Goal: Answer question/provide support

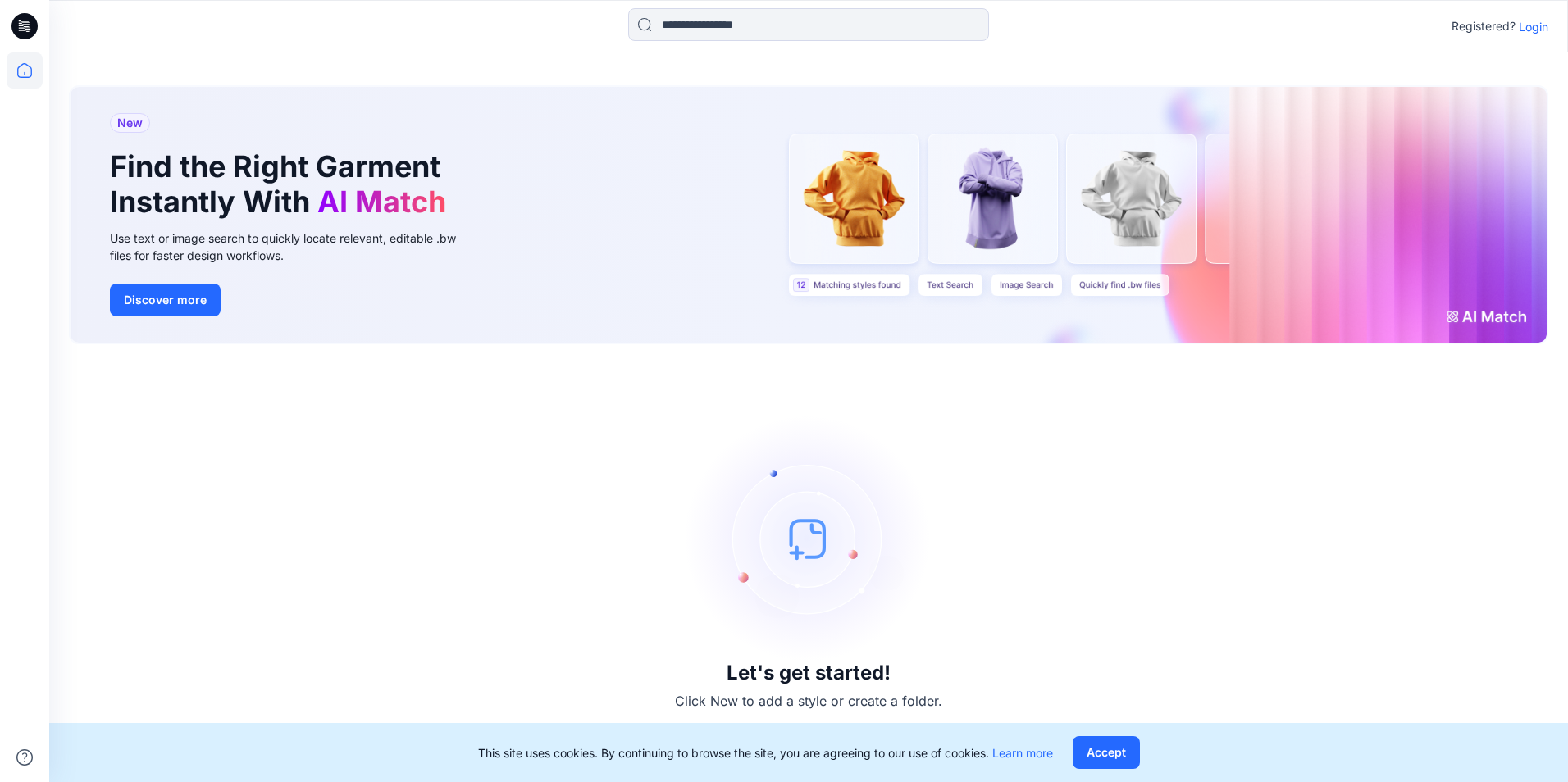
click at [1544, 25] on p "Login" at bounding box center [1534, 27] width 30 height 17
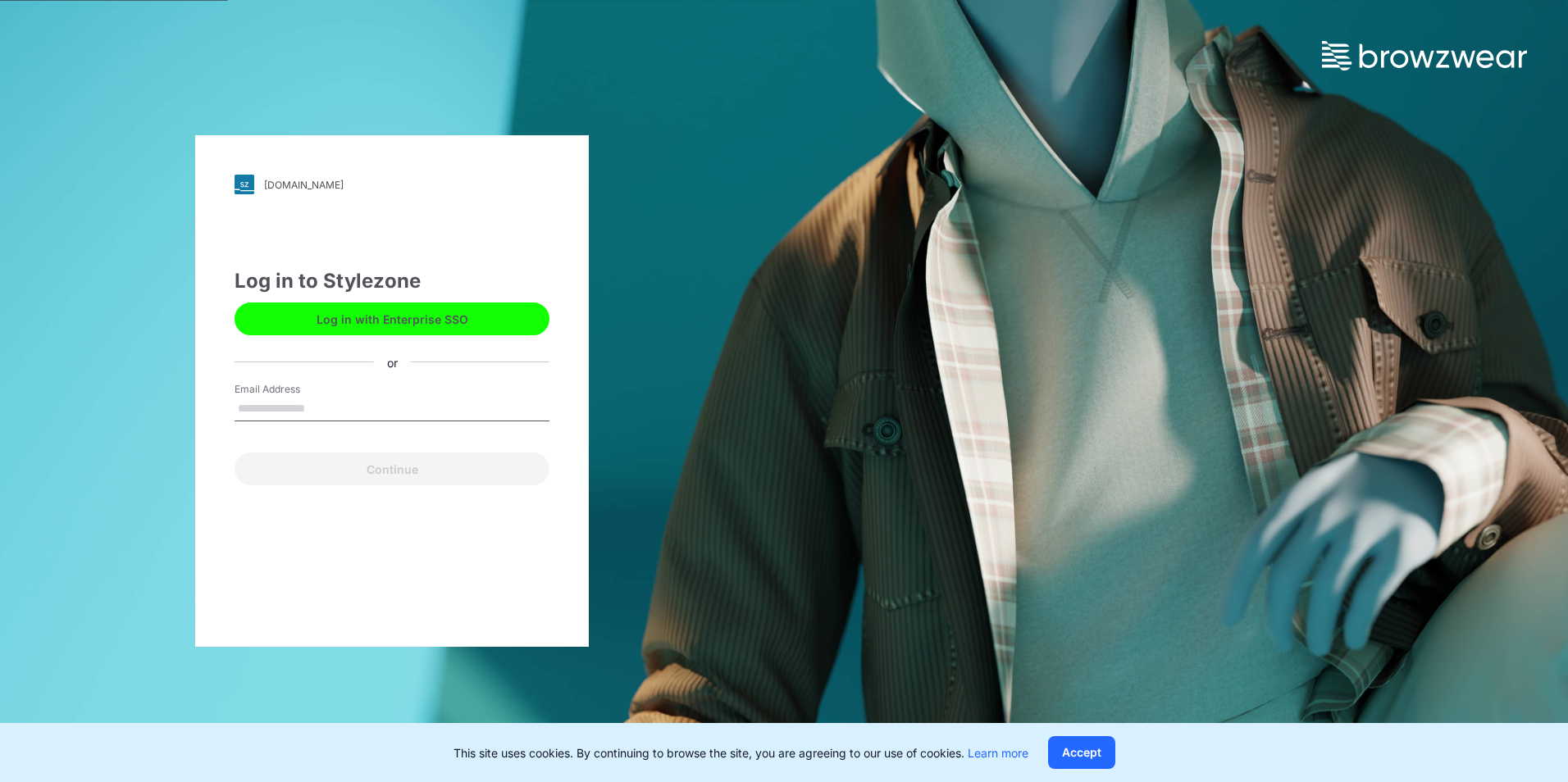
click at [371, 402] on input "Email Address" at bounding box center [392, 409] width 315 height 24
type input "**********"
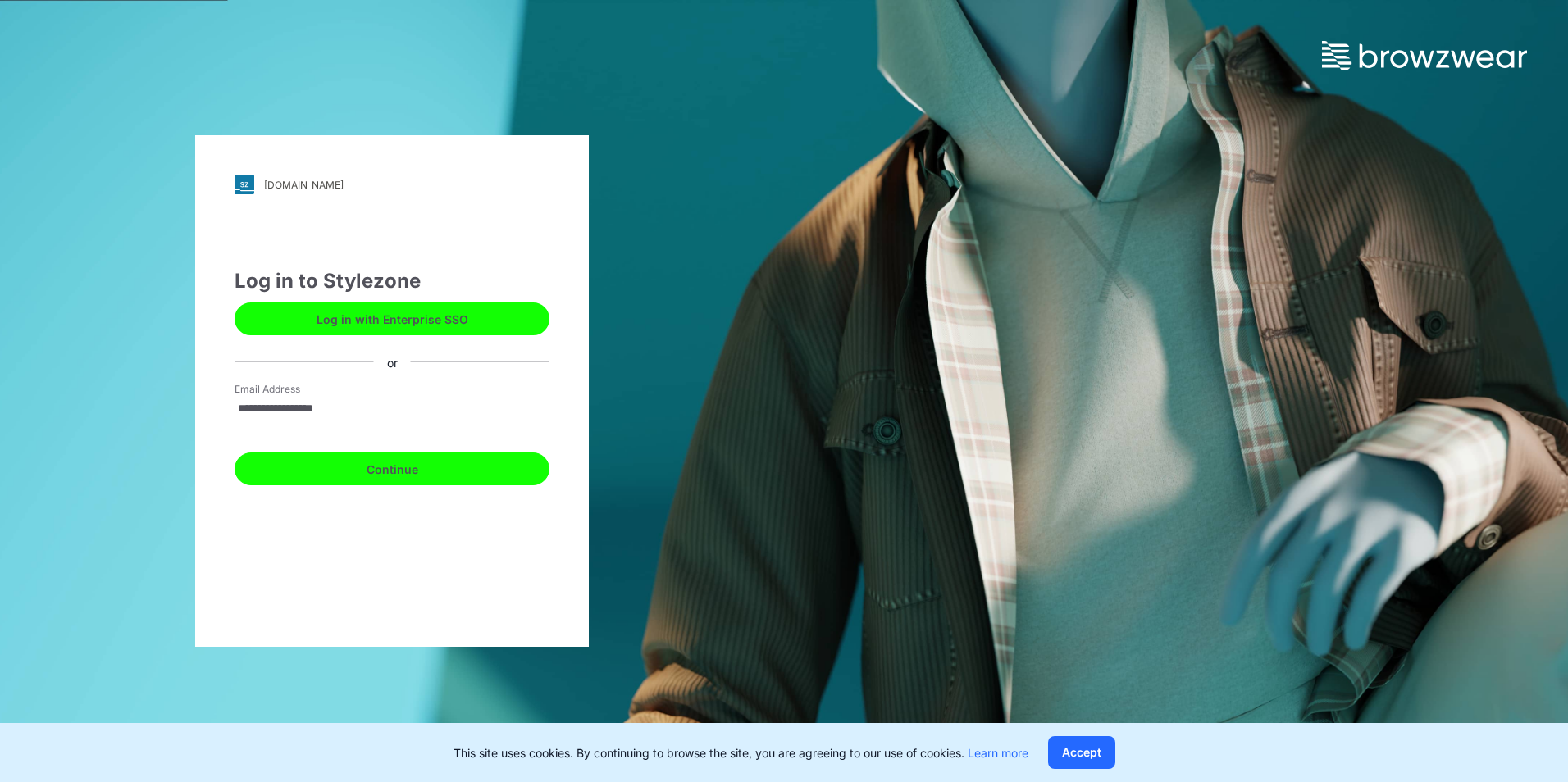
click at [331, 471] on button "Continue" at bounding box center [392, 468] width 315 height 32
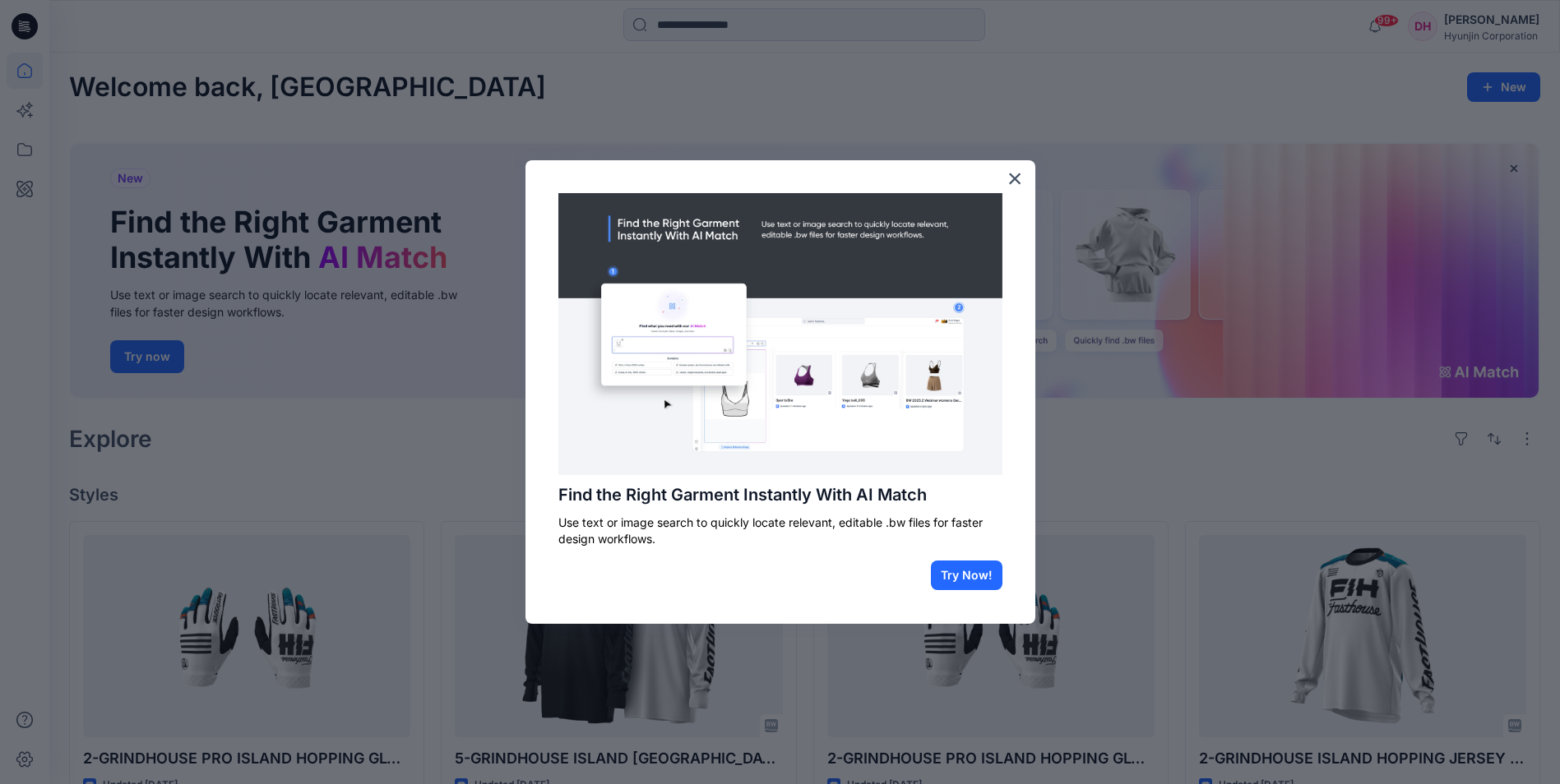
click at [1007, 174] on button "×" at bounding box center [1015, 178] width 16 height 26
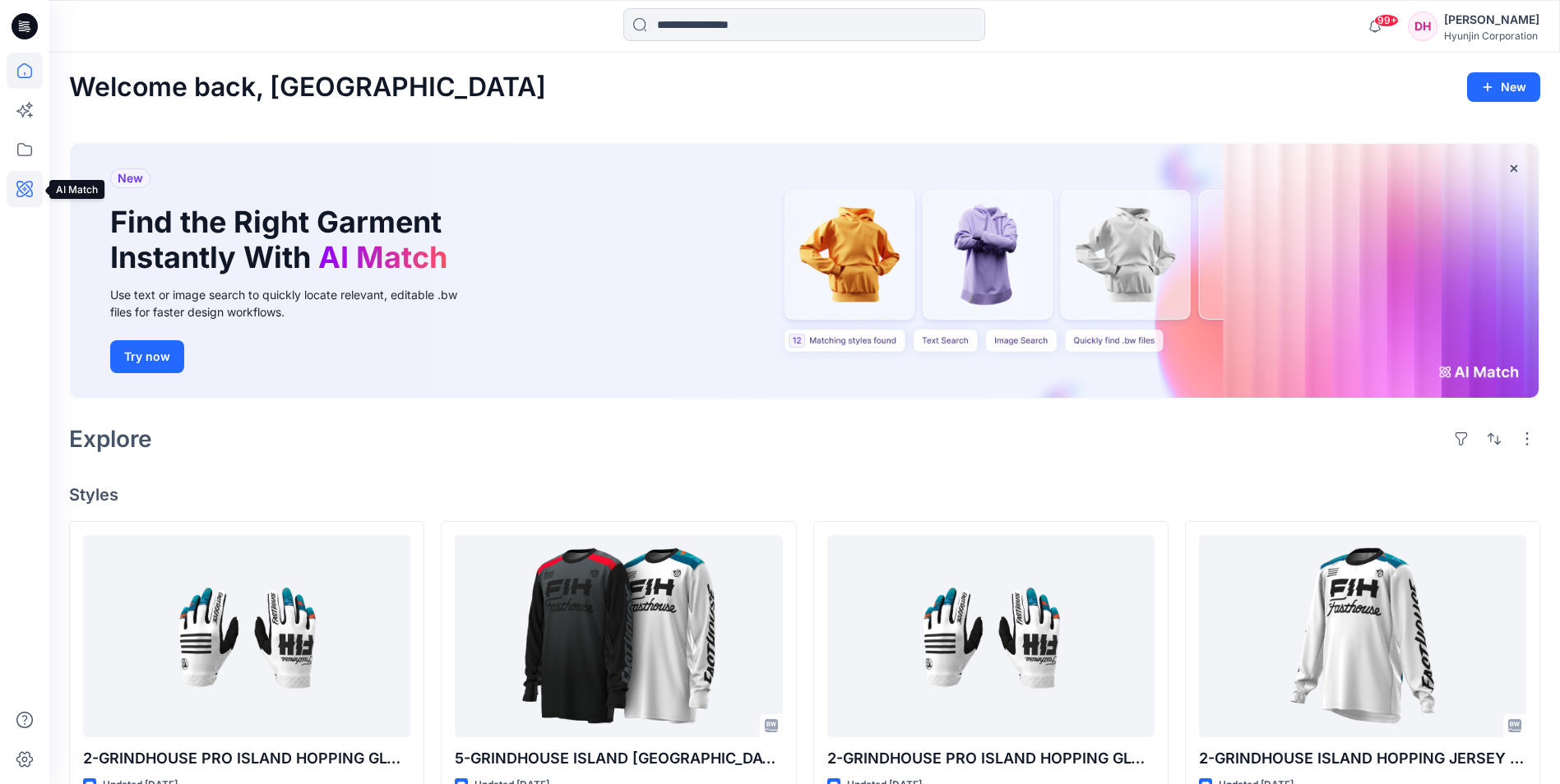
click at [34, 176] on icon at bounding box center [24, 189] width 36 height 36
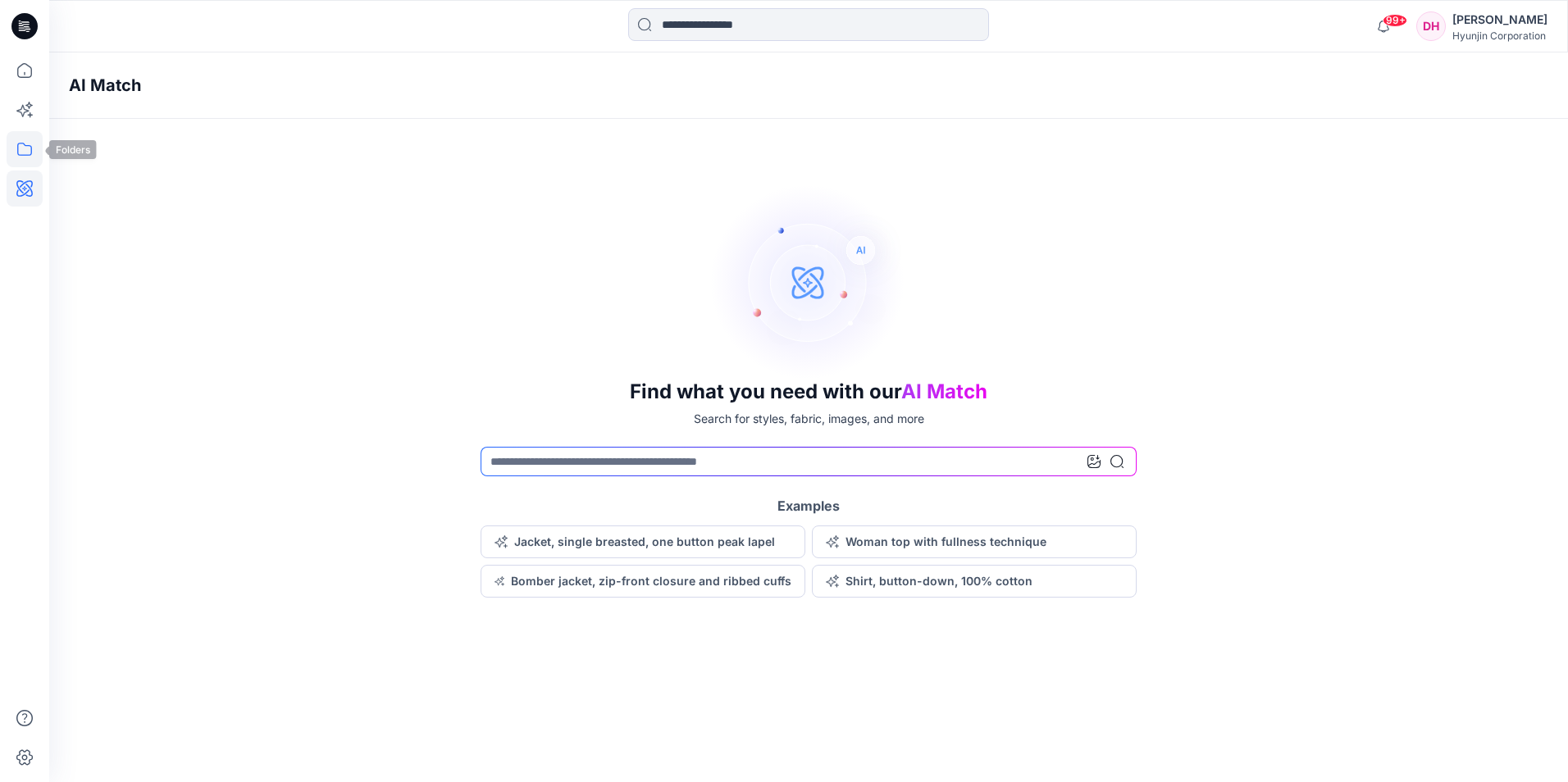
click at [26, 150] on icon at bounding box center [24, 149] width 36 height 36
click at [114, 129] on div at bounding box center [156, 127] width 187 height 32
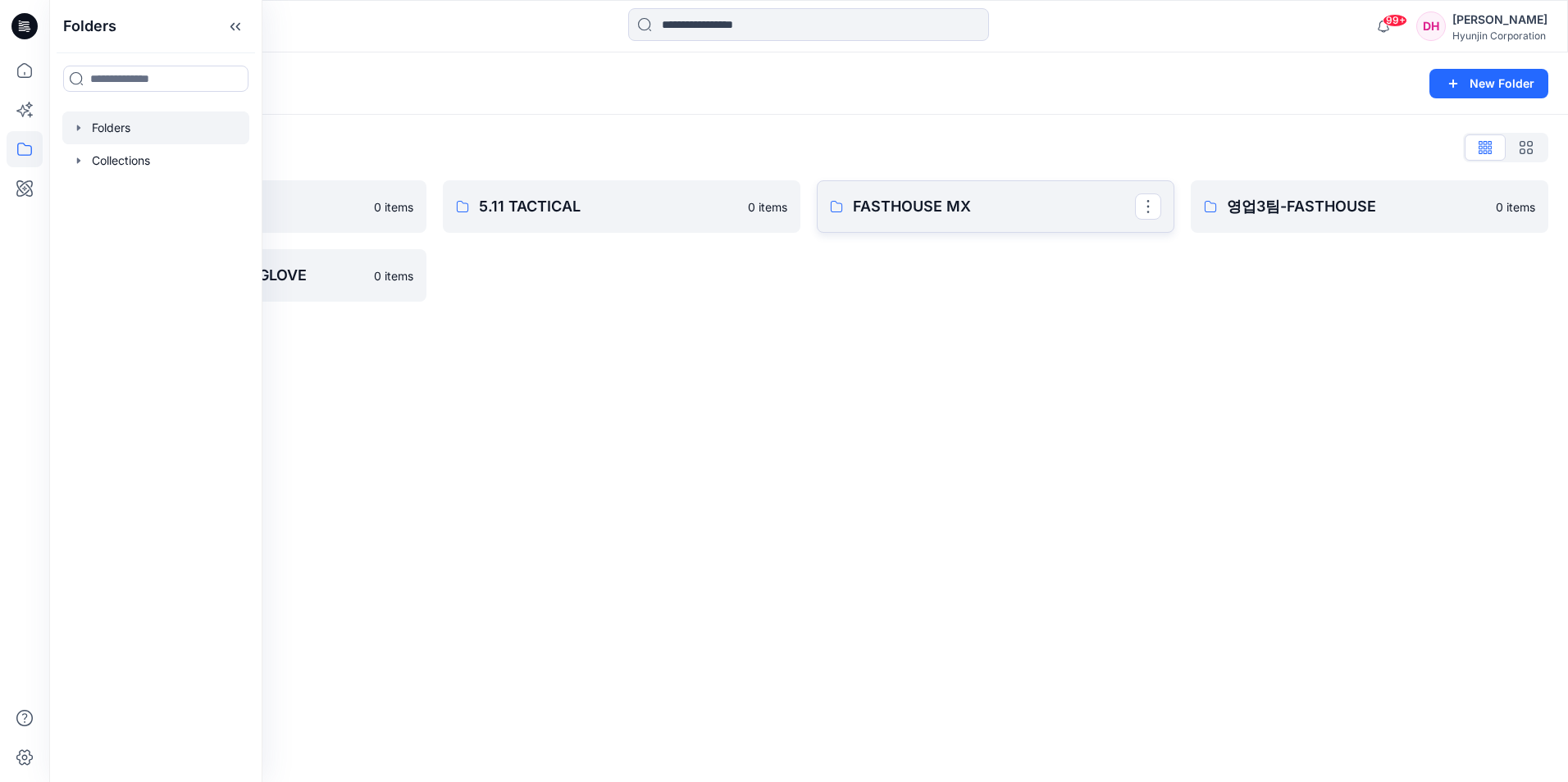
click at [869, 197] on p "FASTHOUSE MX" at bounding box center [994, 206] width 282 height 23
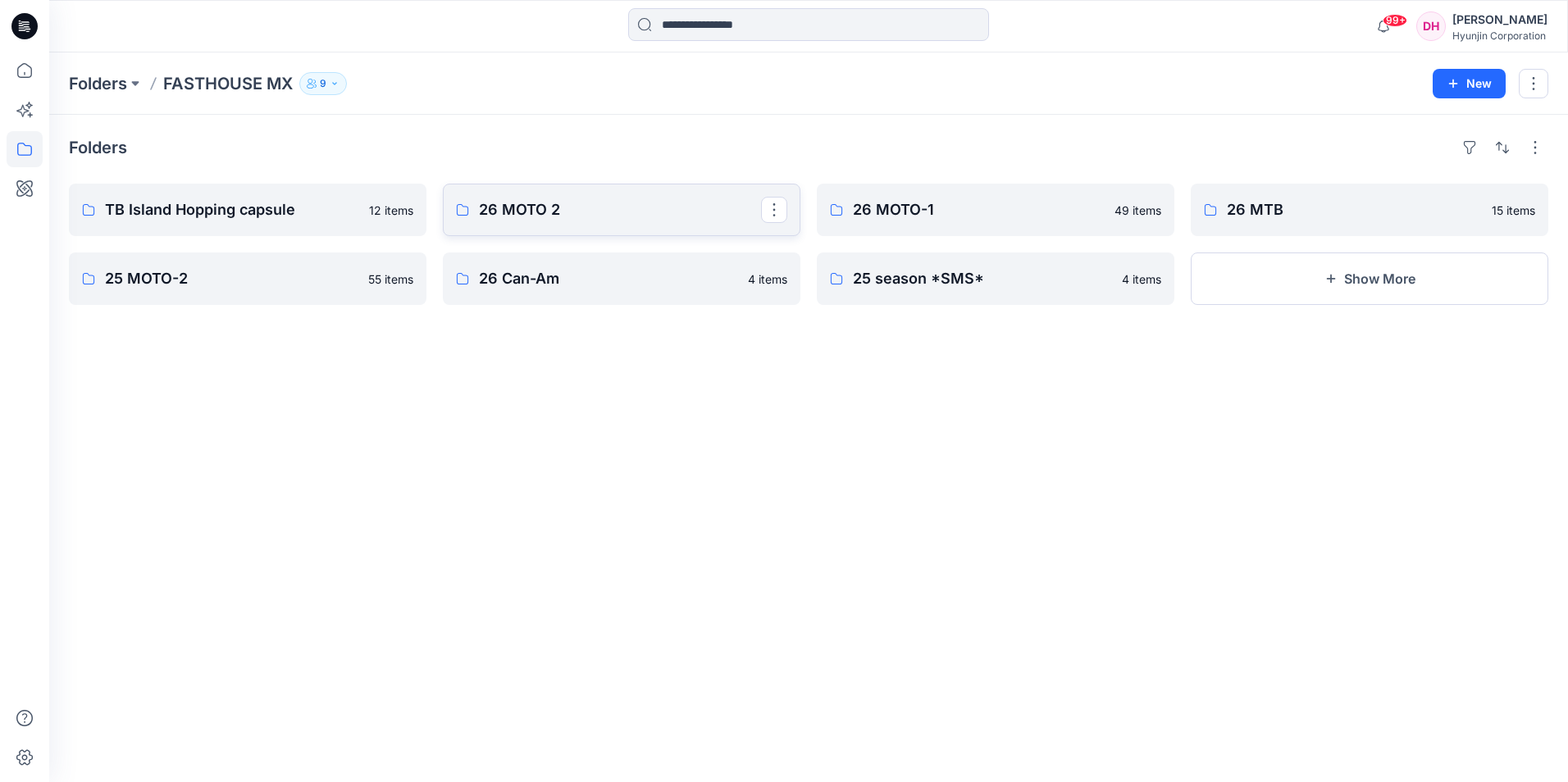
click at [474, 212] on link "26 MOTO 2" at bounding box center [621, 210] width 358 height 52
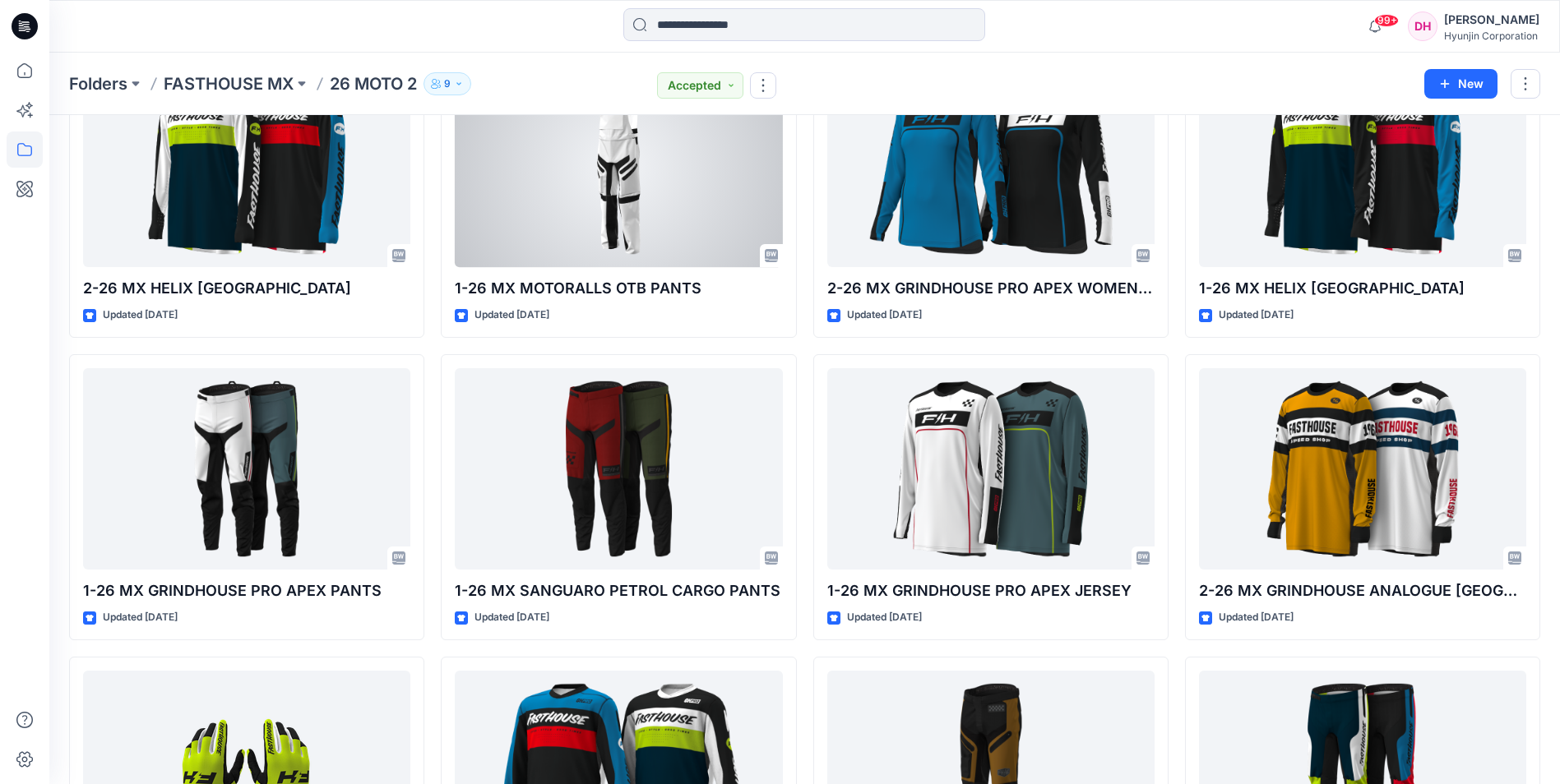
scroll to position [534, 0]
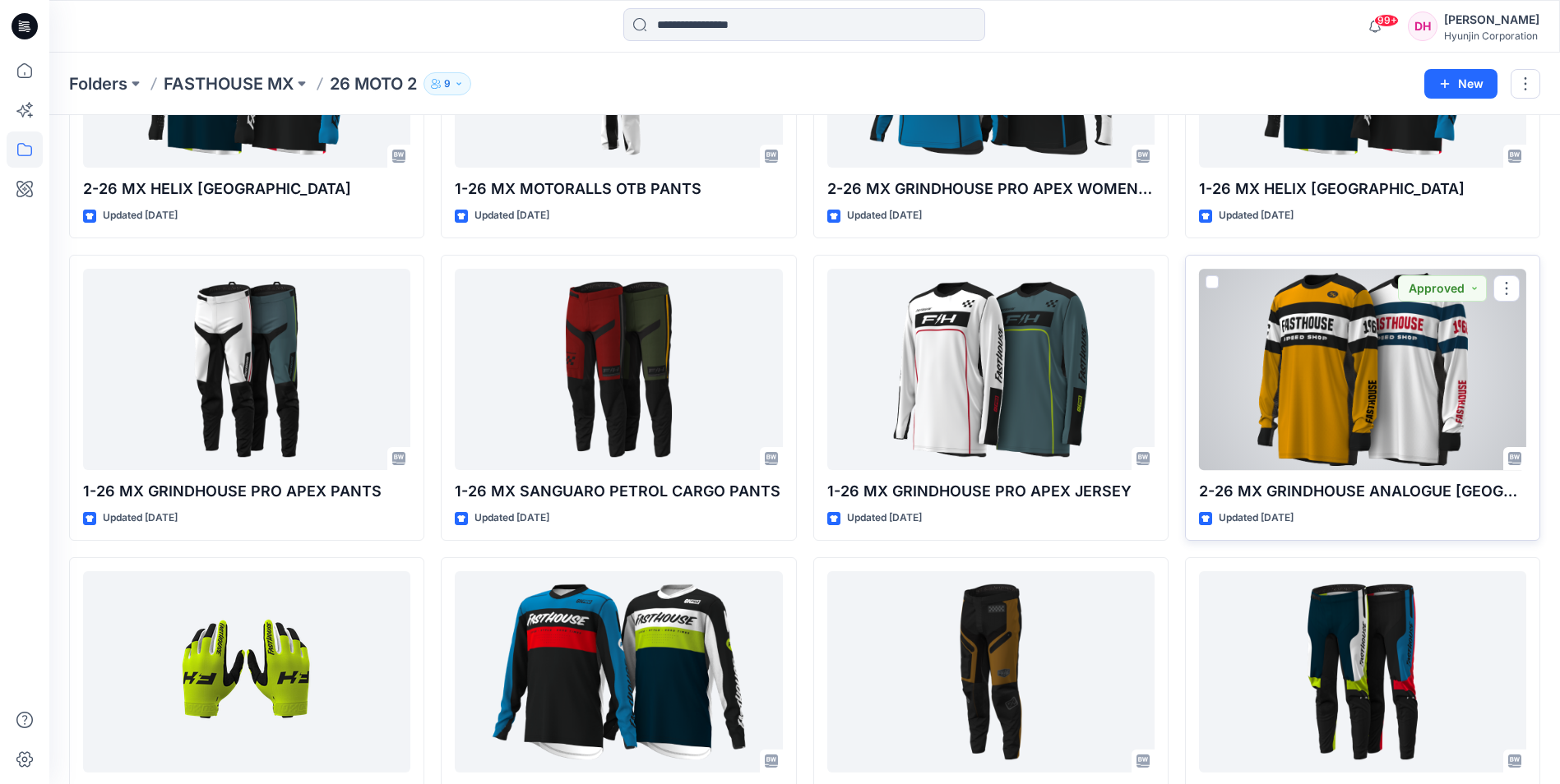
click at [1244, 353] on div at bounding box center [1363, 370] width 327 height 202
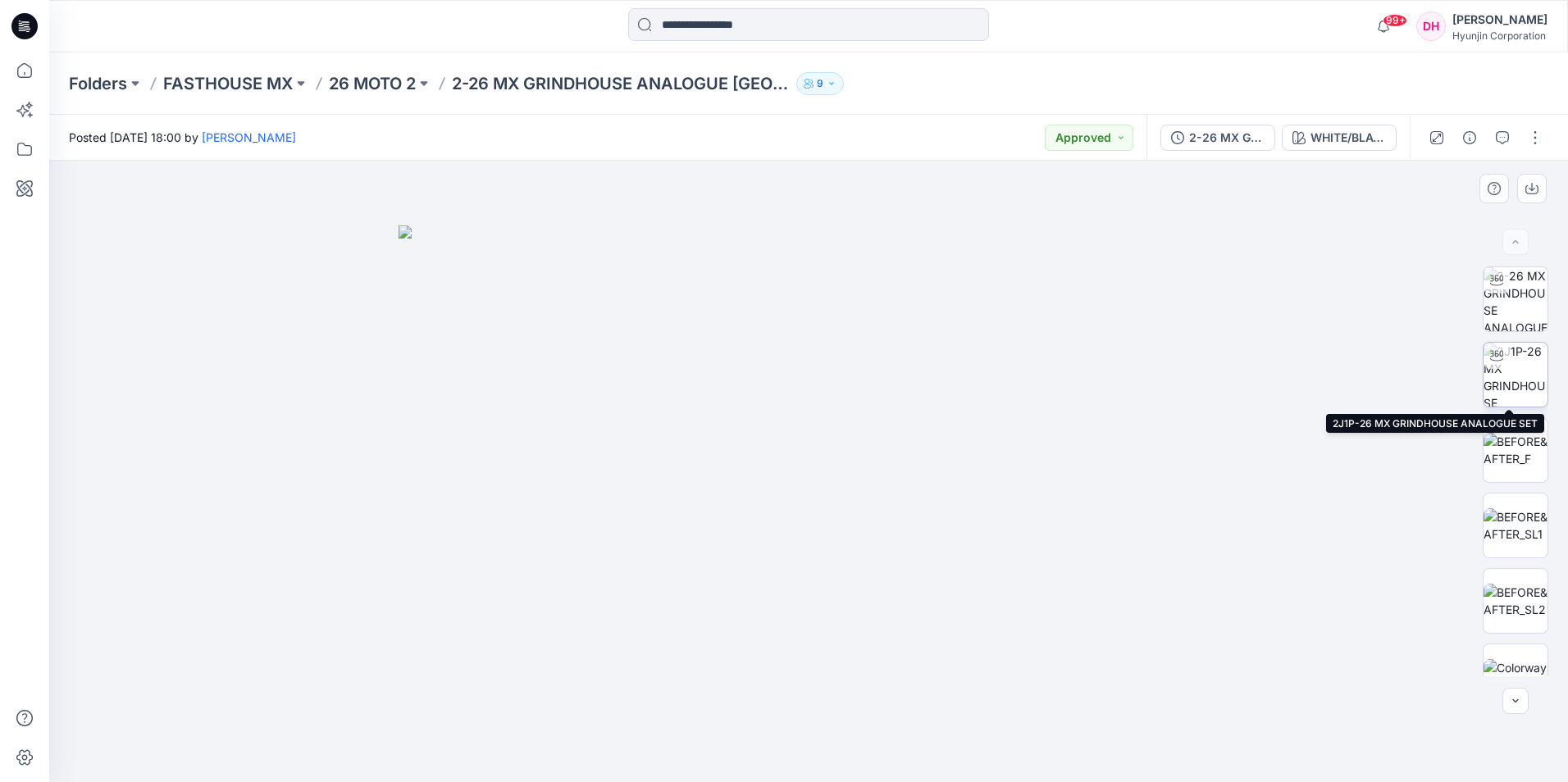
click at [1529, 368] on img at bounding box center [1516, 374] width 64 height 64
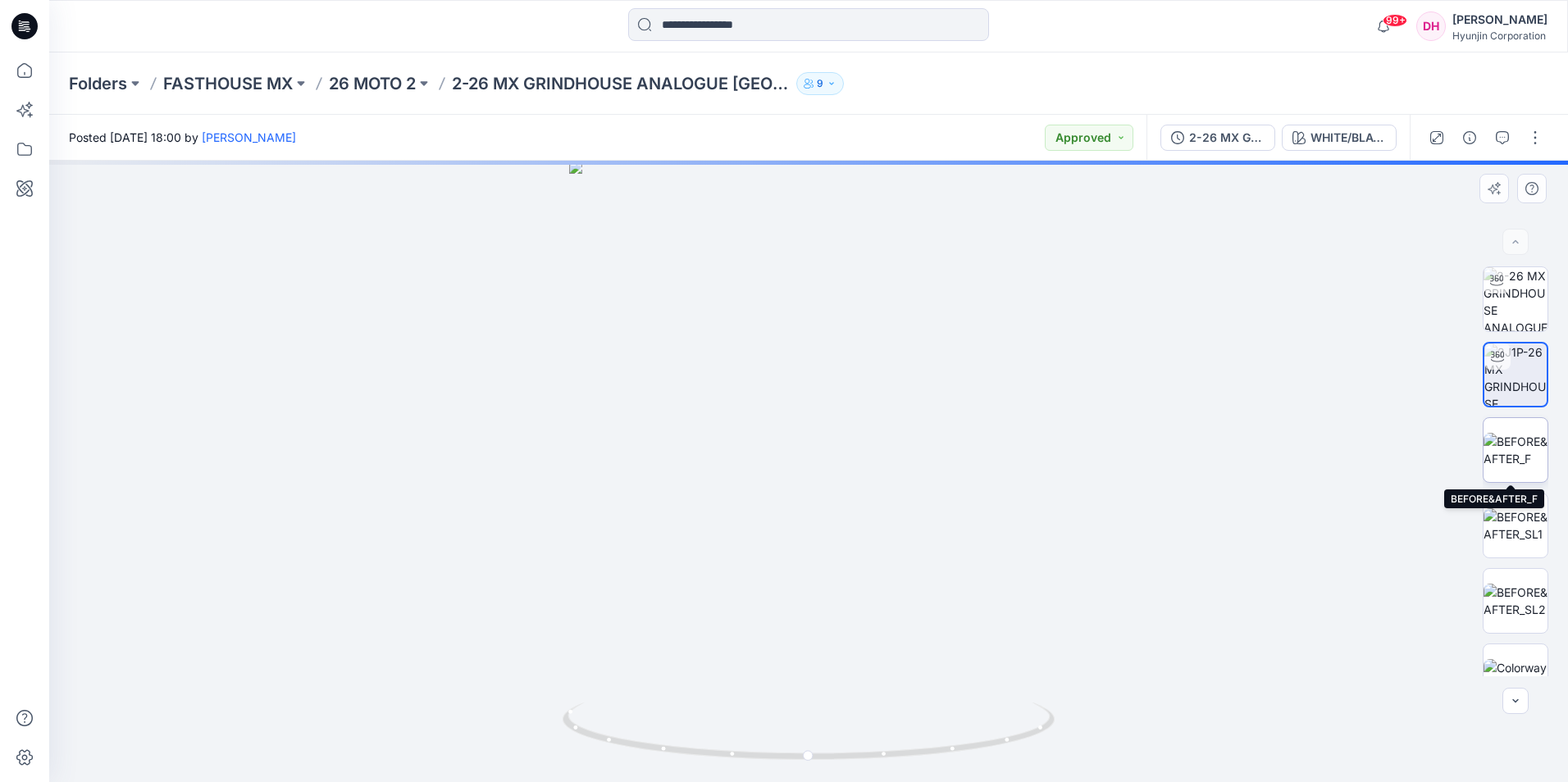
click at [1514, 435] on img at bounding box center [1516, 450] width 64 height 34
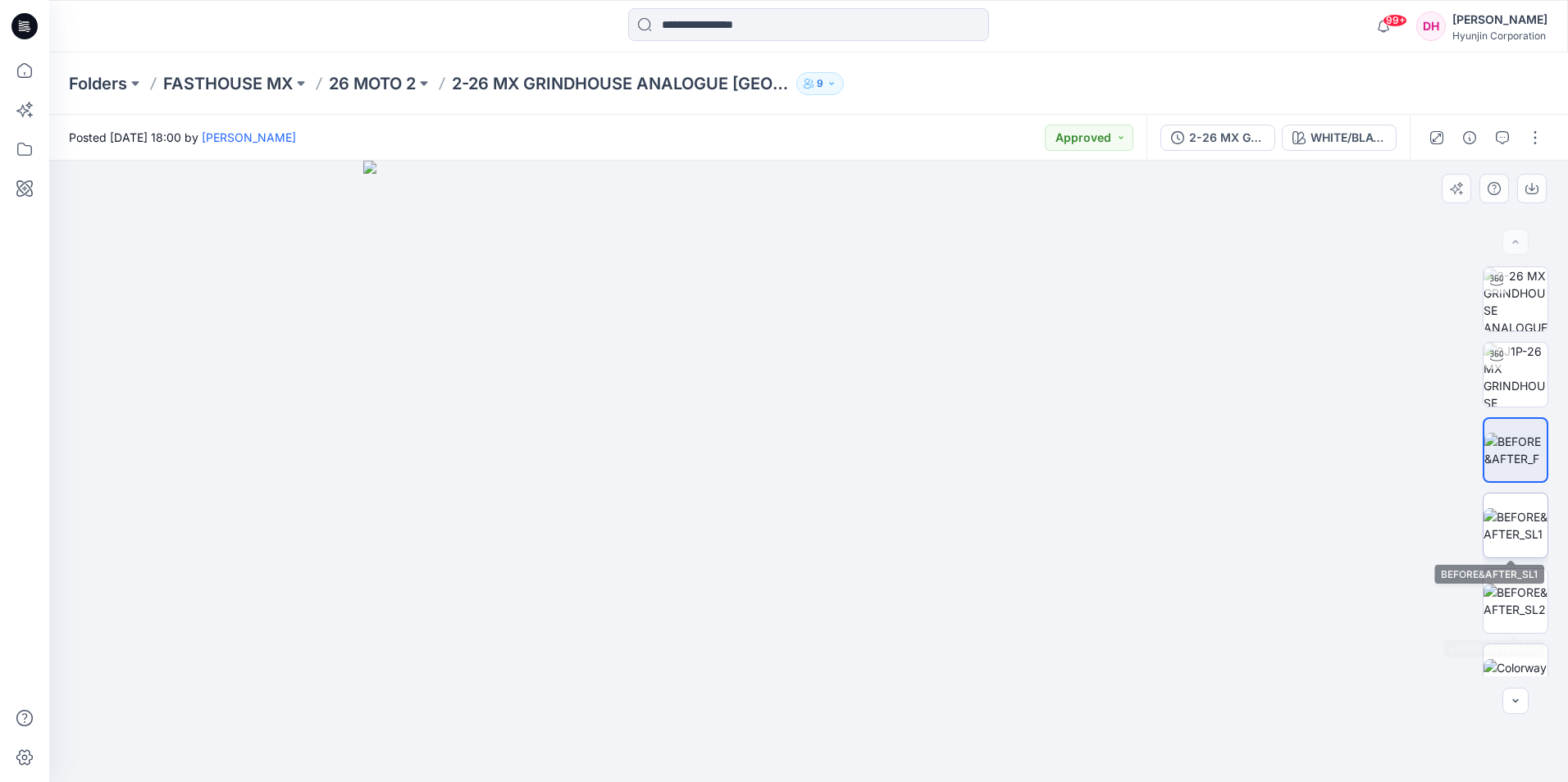
click at [1504, 520] on img at bounding box center [1516, 525] width 64 height 34
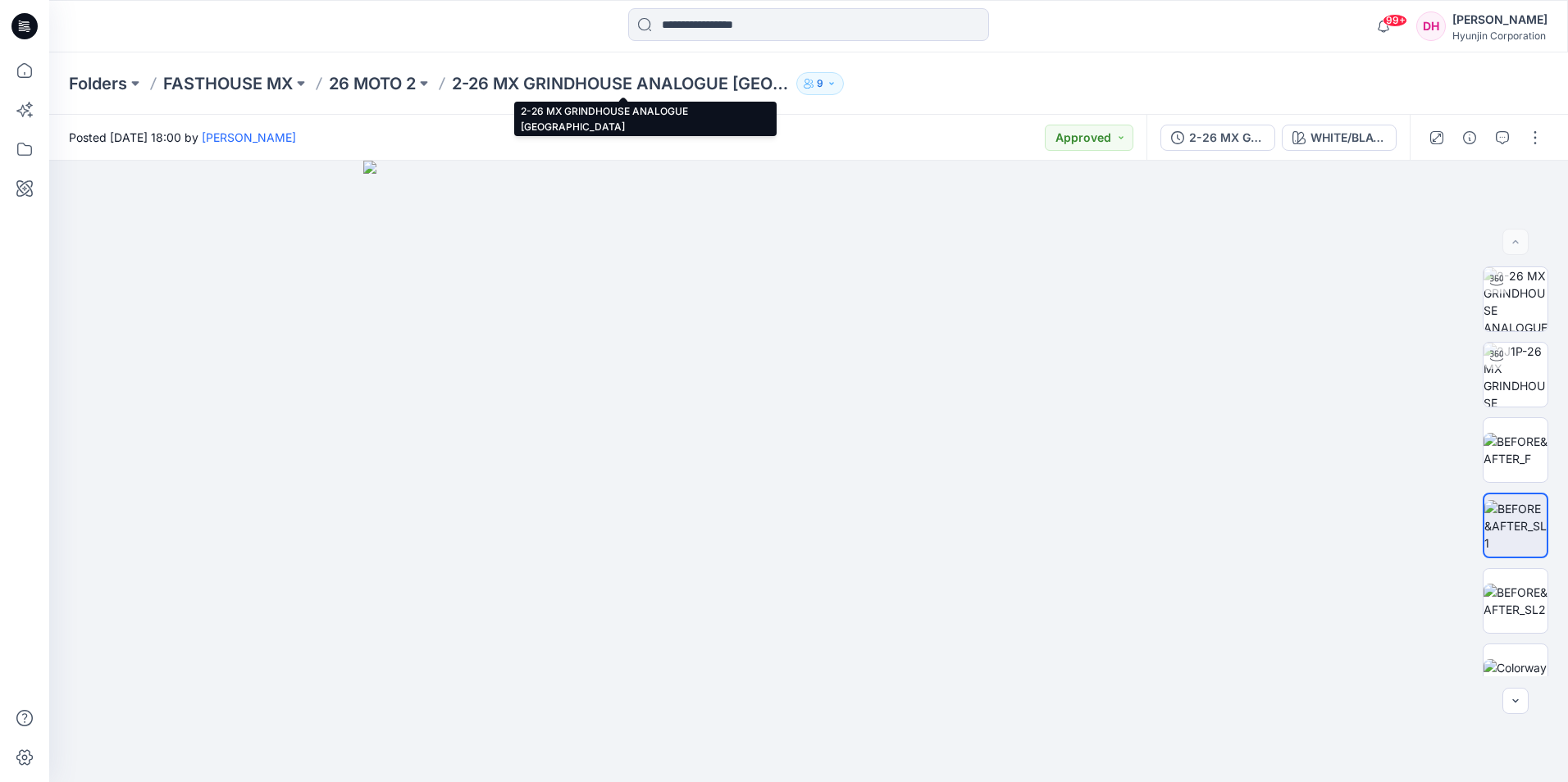
click at [498, 86] on p "2-26 MX GRINDHOUSE ANALOGUE JERSEY" at bounding box center [621, 83] width 338 height 23
click at [392, 80] on p "26 MOTO 2" at bounding box center [372, 83] width 87 height 23
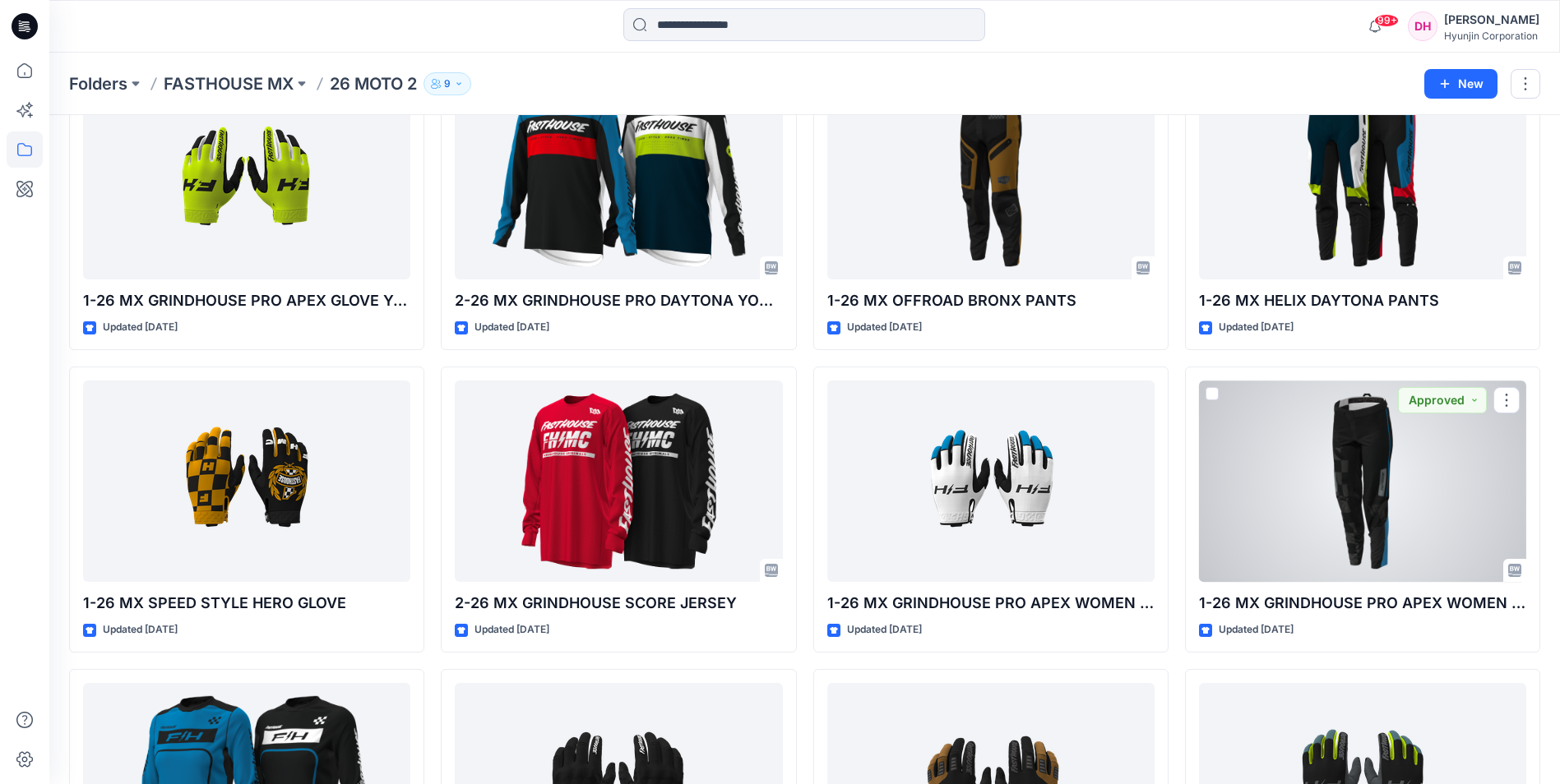
scroll to position [699, 0]
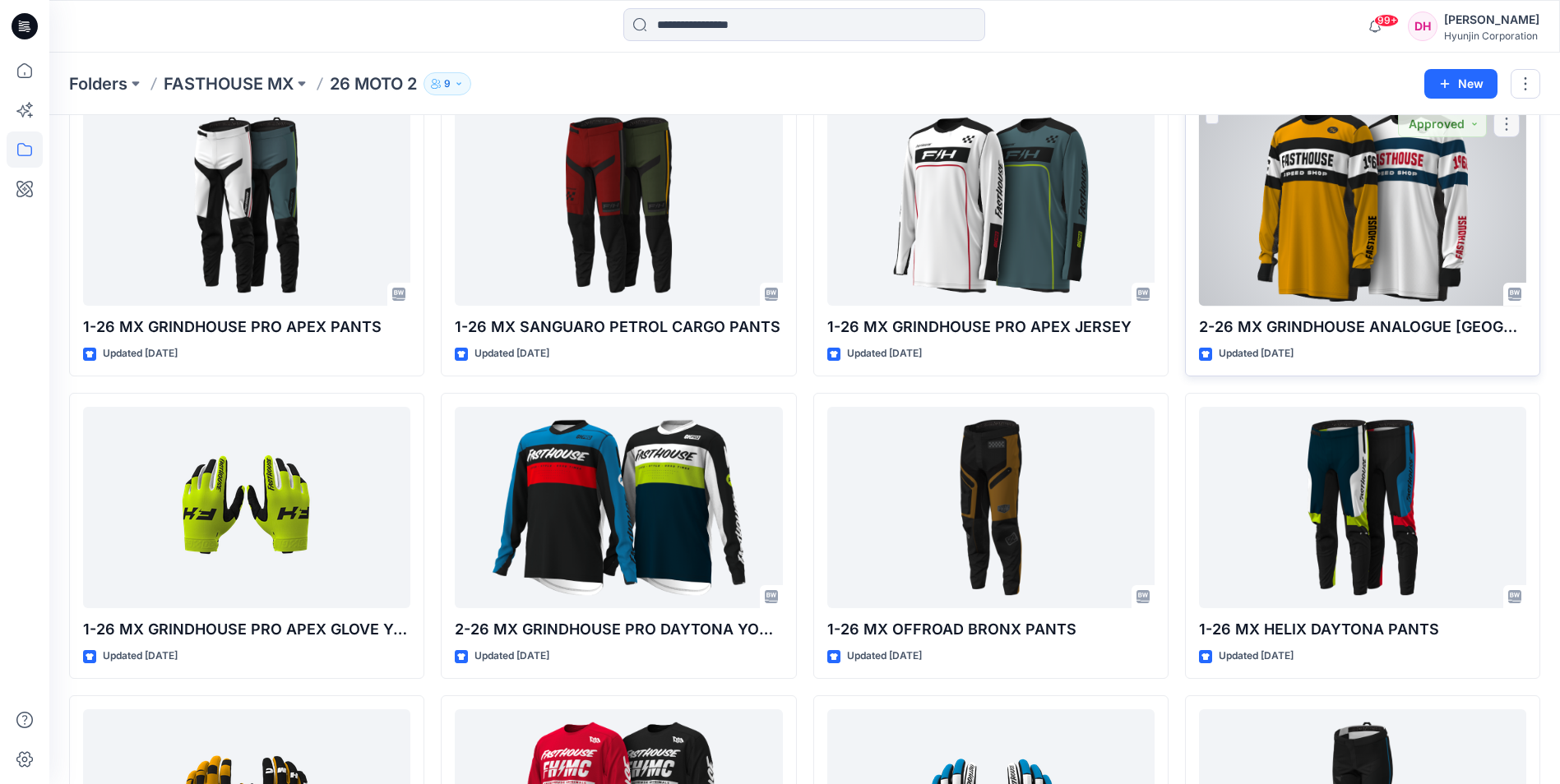
click at [1381, 303] on div at bounding box center [1363, 205] width 327 height 202
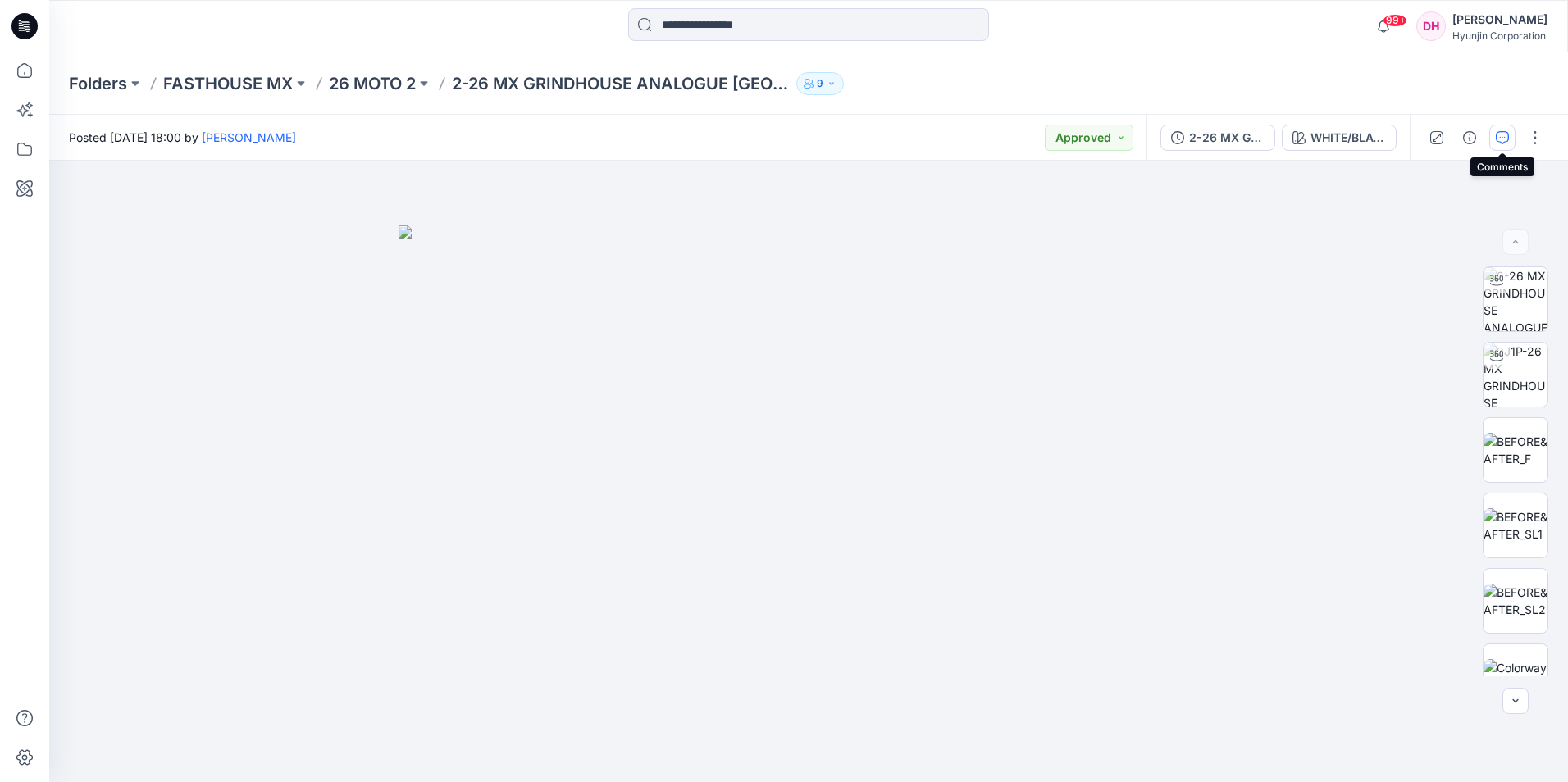
click at [1506, 141] on icon "button" at bounding box center [1502, 137] width 13 height 13
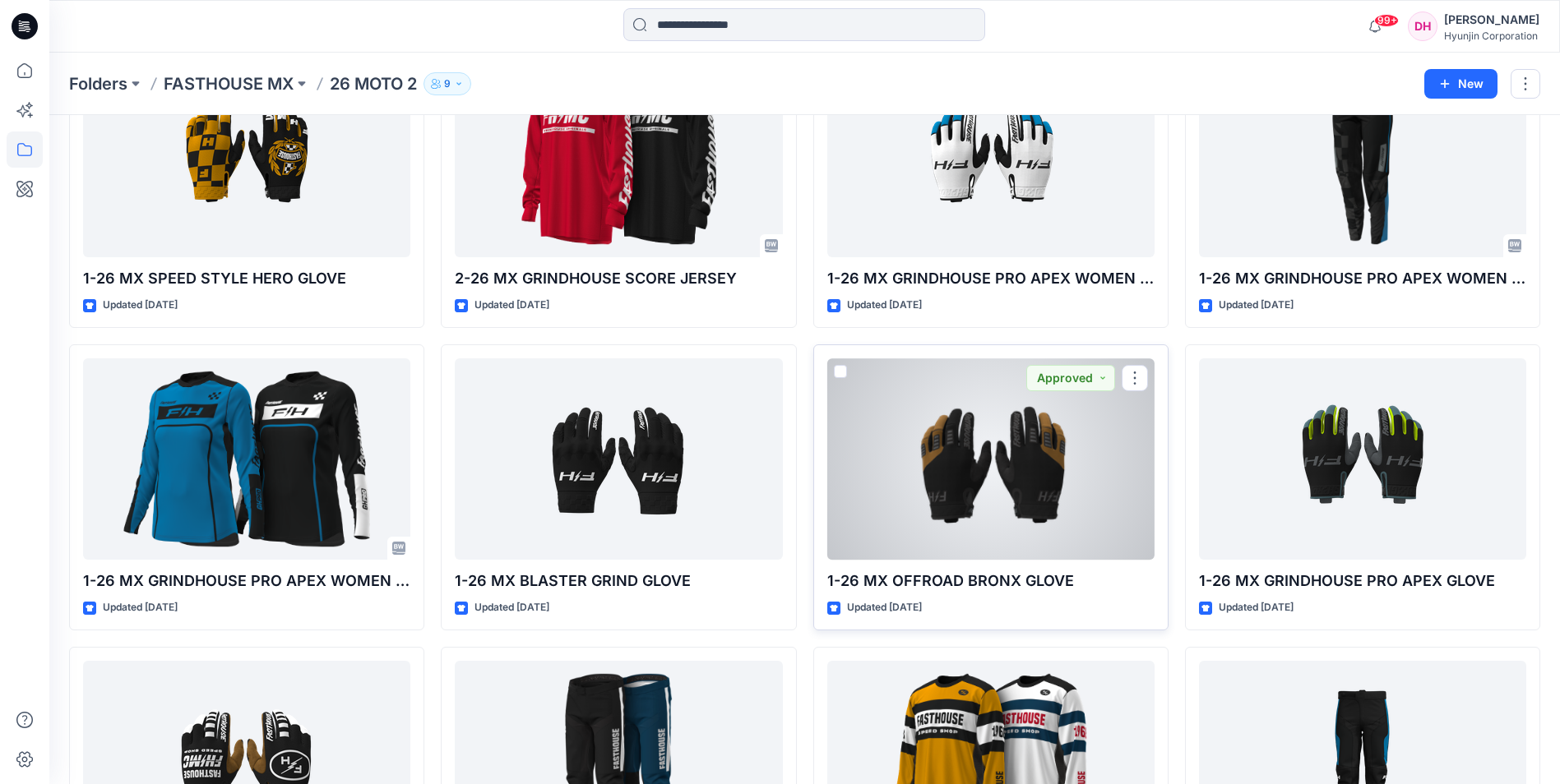
scroll to position [1524, 0]
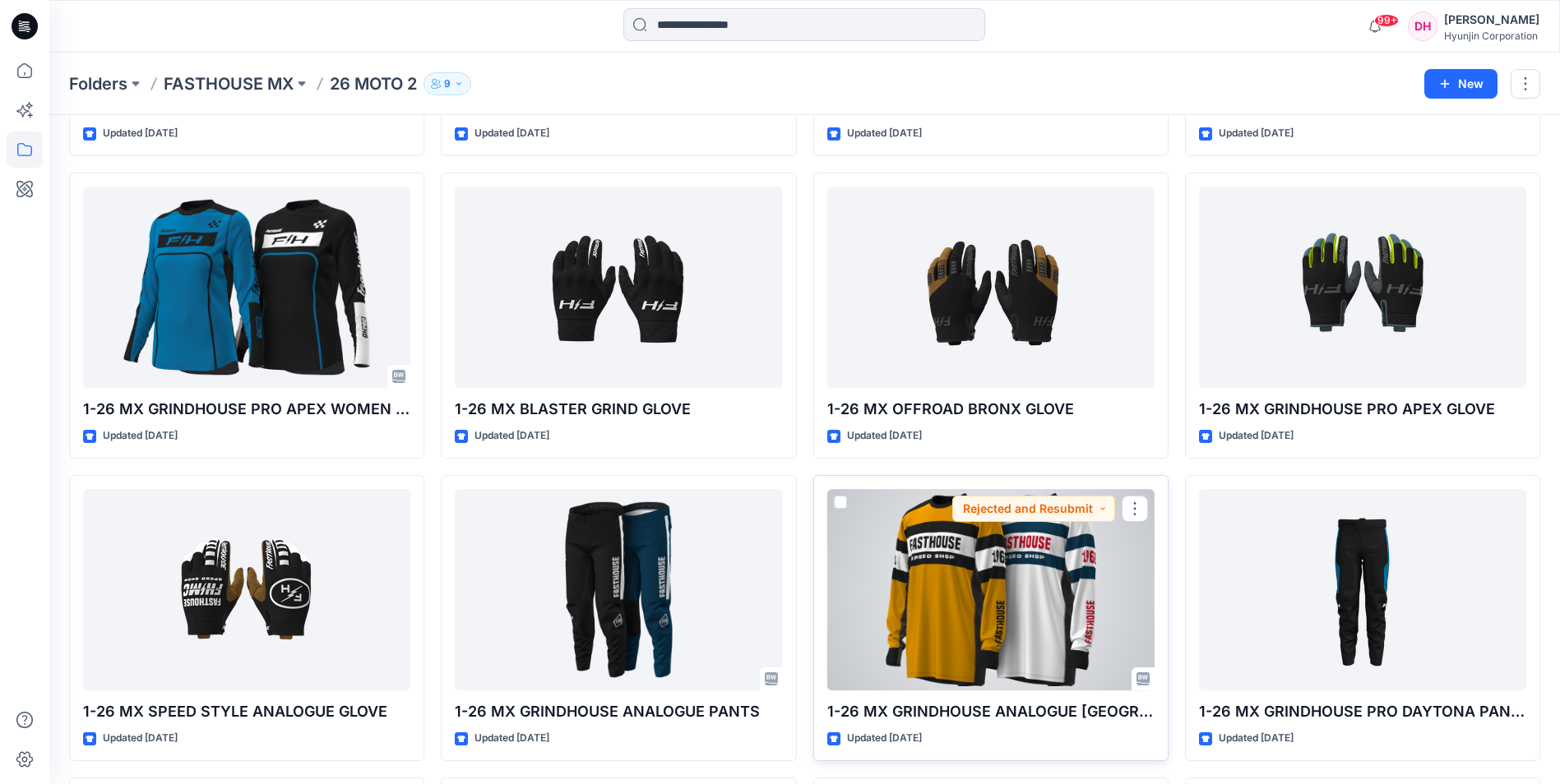
click at [926, 549] on div at bounding box center [991, 590] width 327 height 202
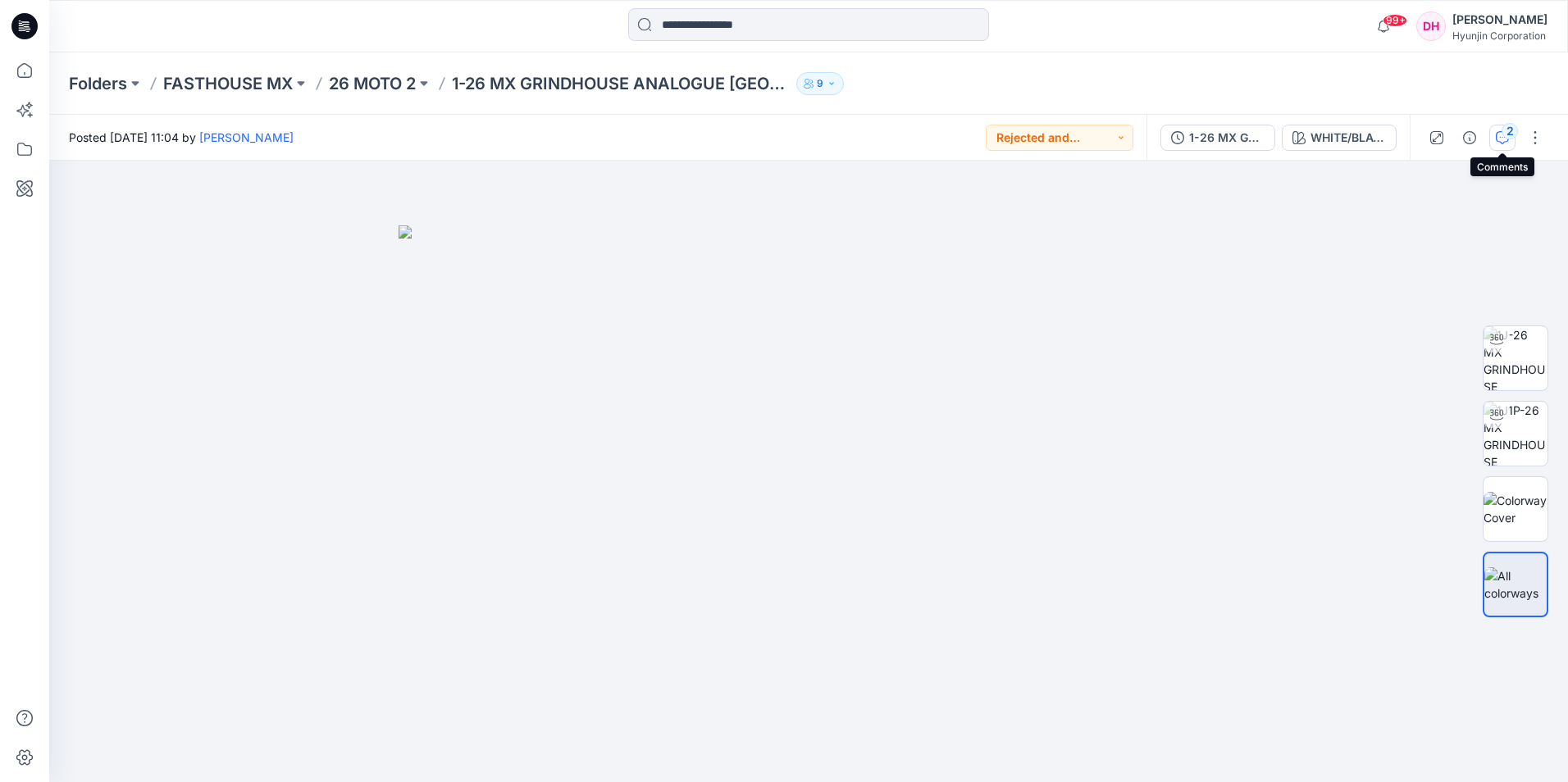
click at [1498, 139] on icon "button" at bounding box center [1502, 137] width 13 height 13
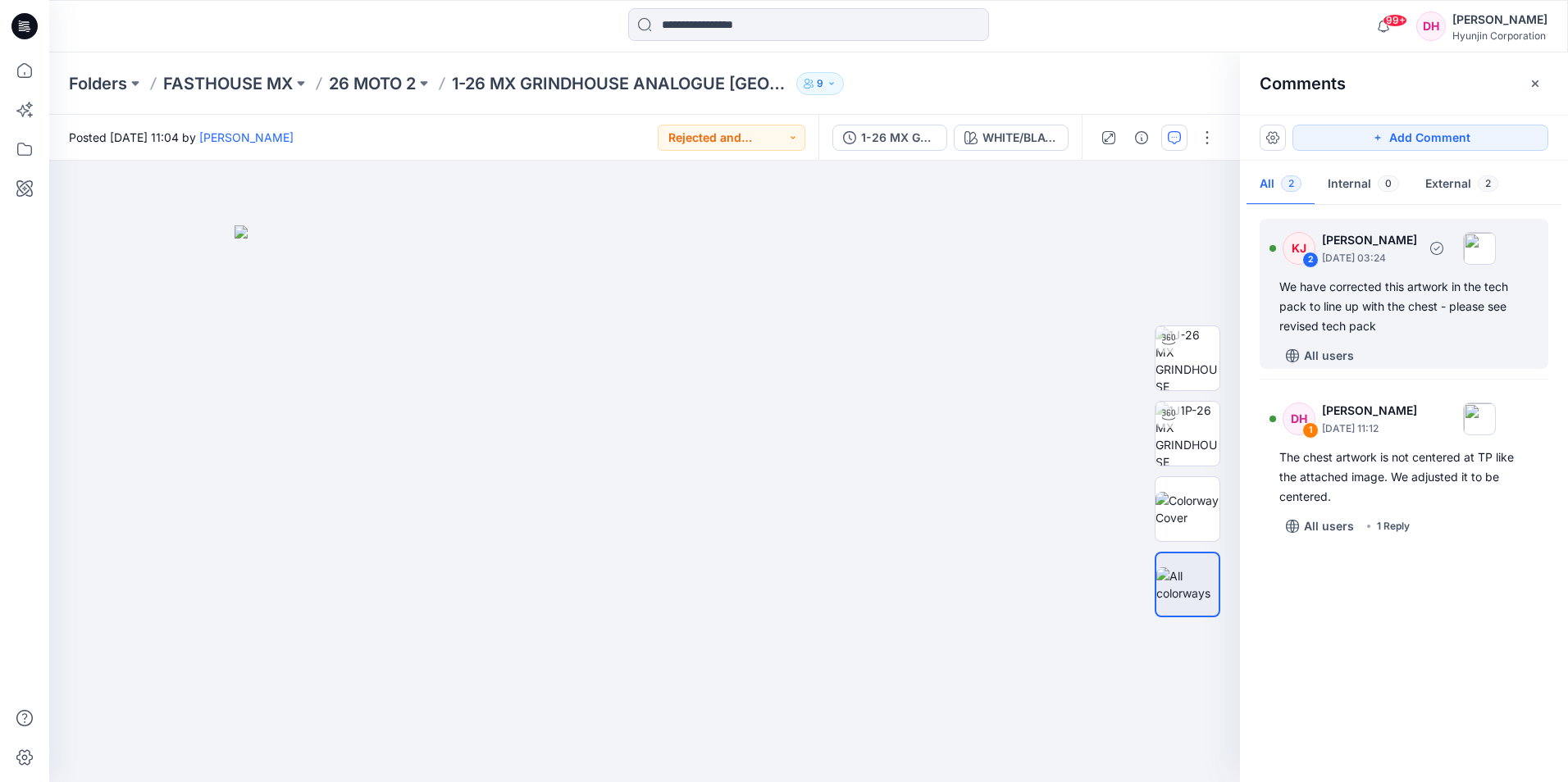
click at [1450, 324] on div "We have corrected this artwork in the tech pack to line up with the chest - ple…" at bounding box center [1404, 306] width 249 height 59
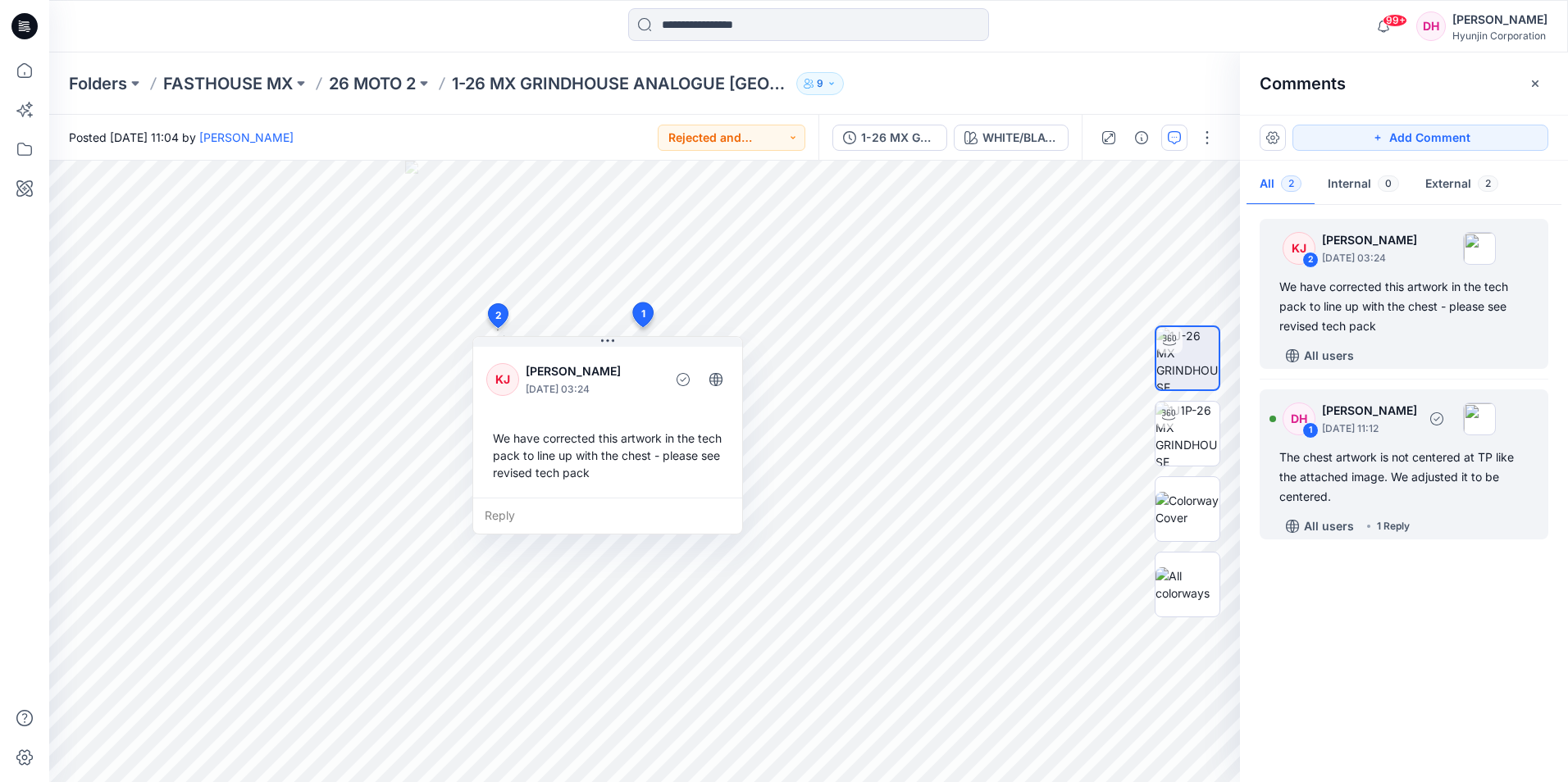
click at [1433, 480] on div "The chest artwork is not centered at TP like the attached image. We adjusted it…" at bounding box center [1404, 477] width 249 height 59
